Goal: Navigation & Orientation: Find specific page/section

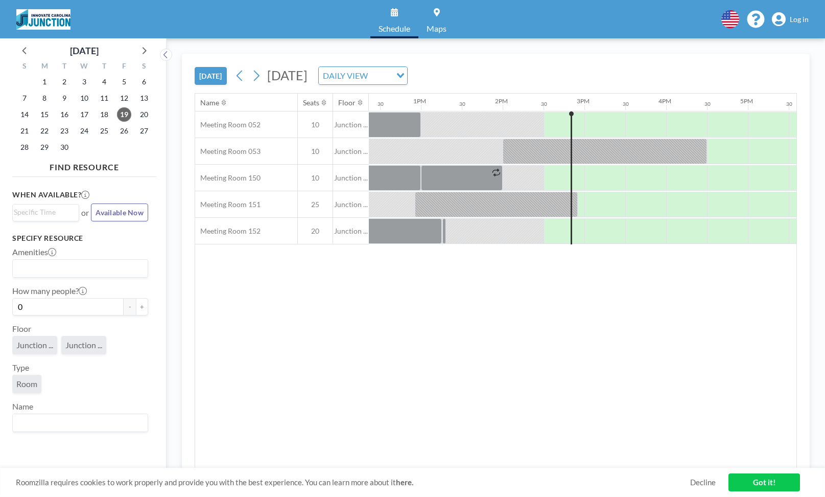
scroll to position [0, 1145]
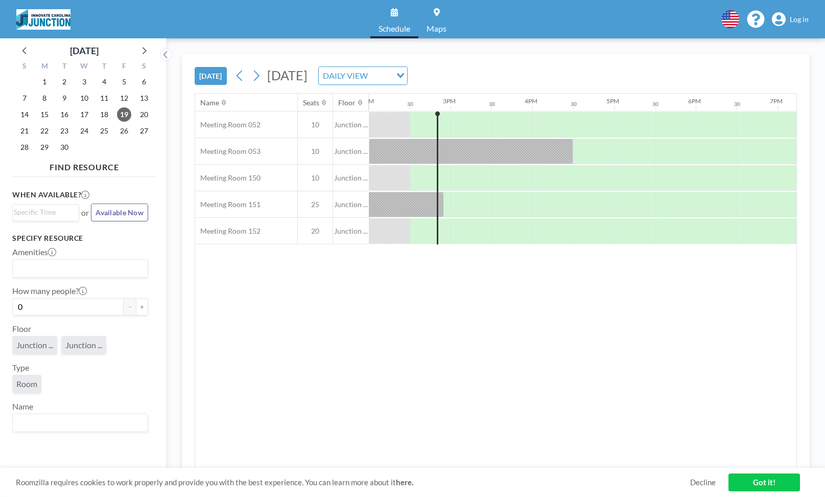
click at [789, 12] on link "Log in" at bounding box center [790, 19] width 37 height 14
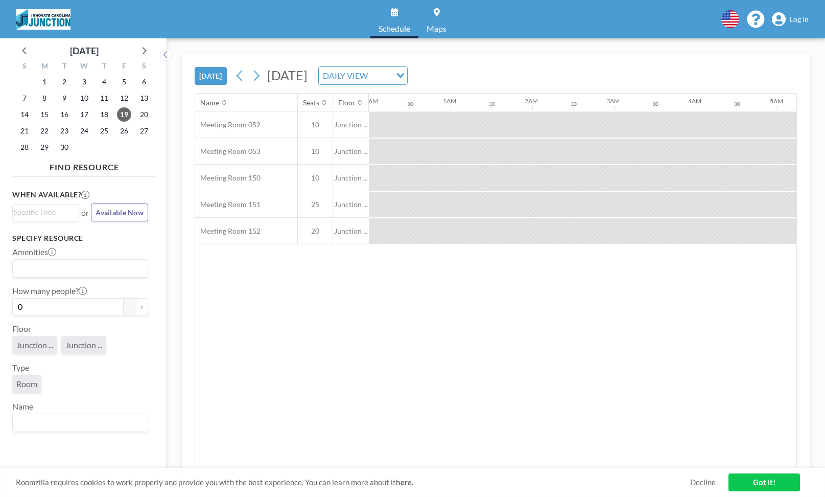
scroll to position [0, 1145]
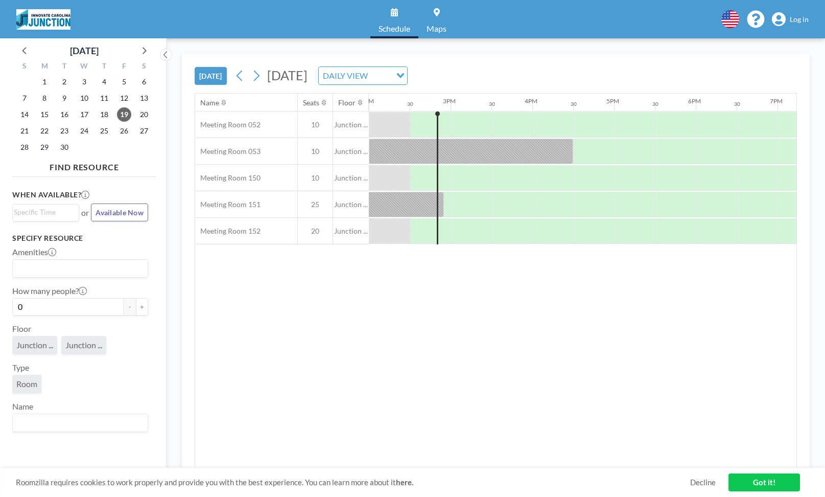
click at [797, 18] on span "Log in" at bounding box center [799, 19] width 19 height 9
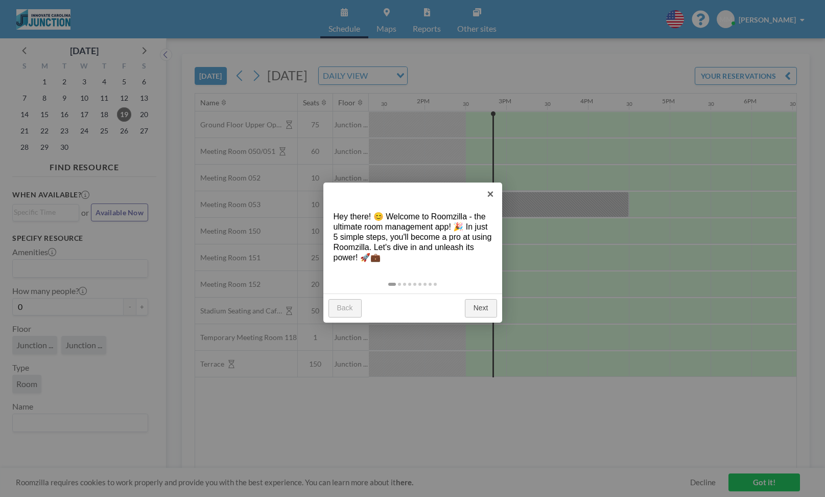
scroll to position [0, 1145]
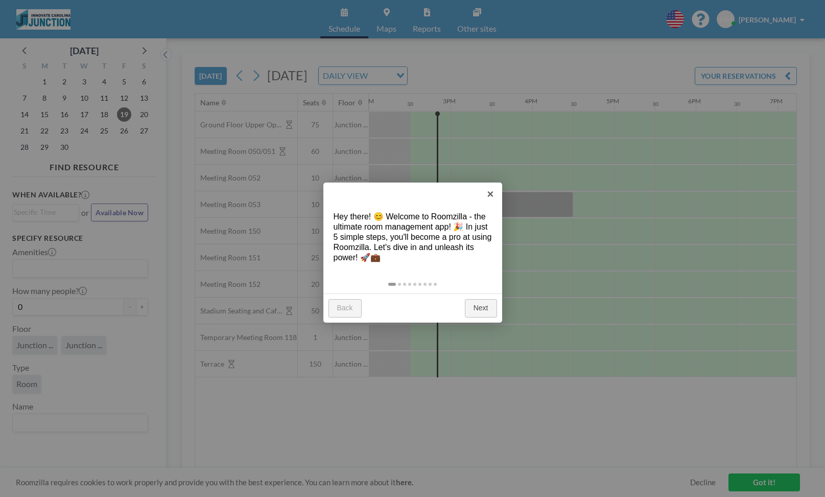
click at [483, 311] on link "Next" at bounding box center [481, 308] width 32 height 18
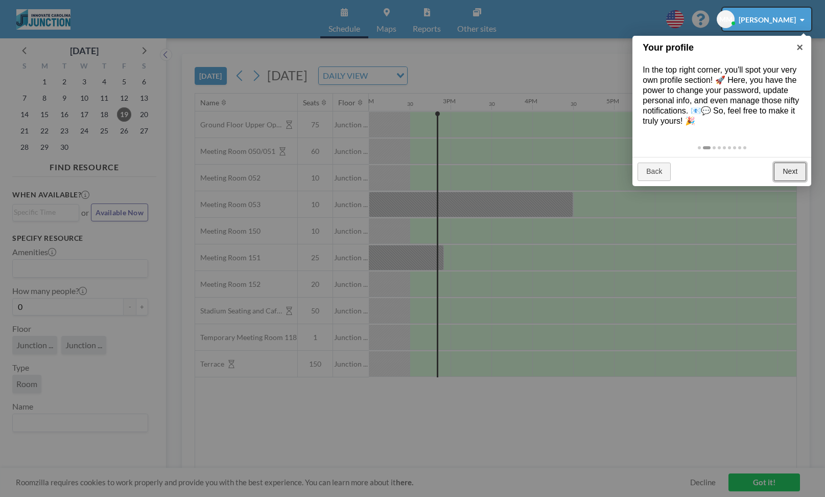
click at [813, 372] on div at bounding box center [412, 248] width 825 height 497
click at [800, 27] on div at bounding box center [766, 19] width 89 height 23
click at [787, 25] on div at bounding box center [766, 19] width 89 height 23
click at [789, 24] on div at bounding box center [766, 19] width 89 height 23
click at [786, 21] on div at bounding box center [766, 19] width 89 height 23
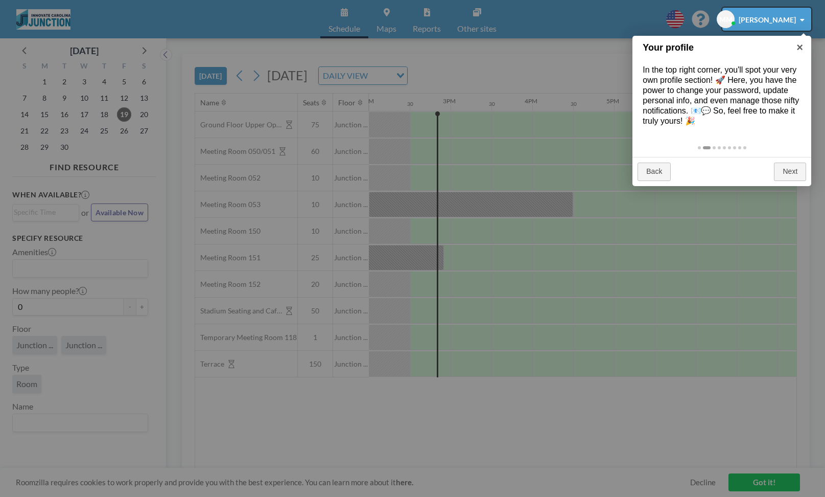
click at [786, 20] on div at bounding box center [766, 19] width 89 height 23
click at [794, 25] on div at bounding box center [766, 19] width 89 height 23
click at [779, 27] on div at bounding box center [766, 19] width 89 height 23
click at [797, 28] on div at bounding box center [766, 19] width 89 height 23
